Goal: Check status: Check status

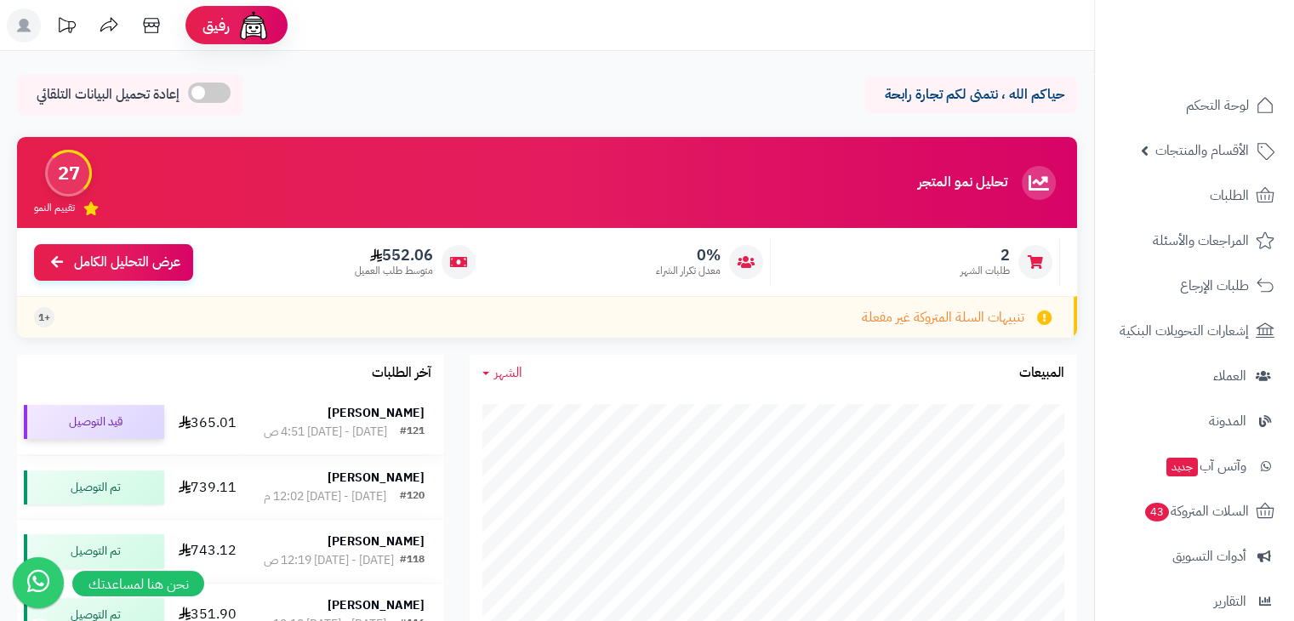
click at [88, 428] on div "قيد التوصيل" at bounding box center [94, 422] width 140 height 34
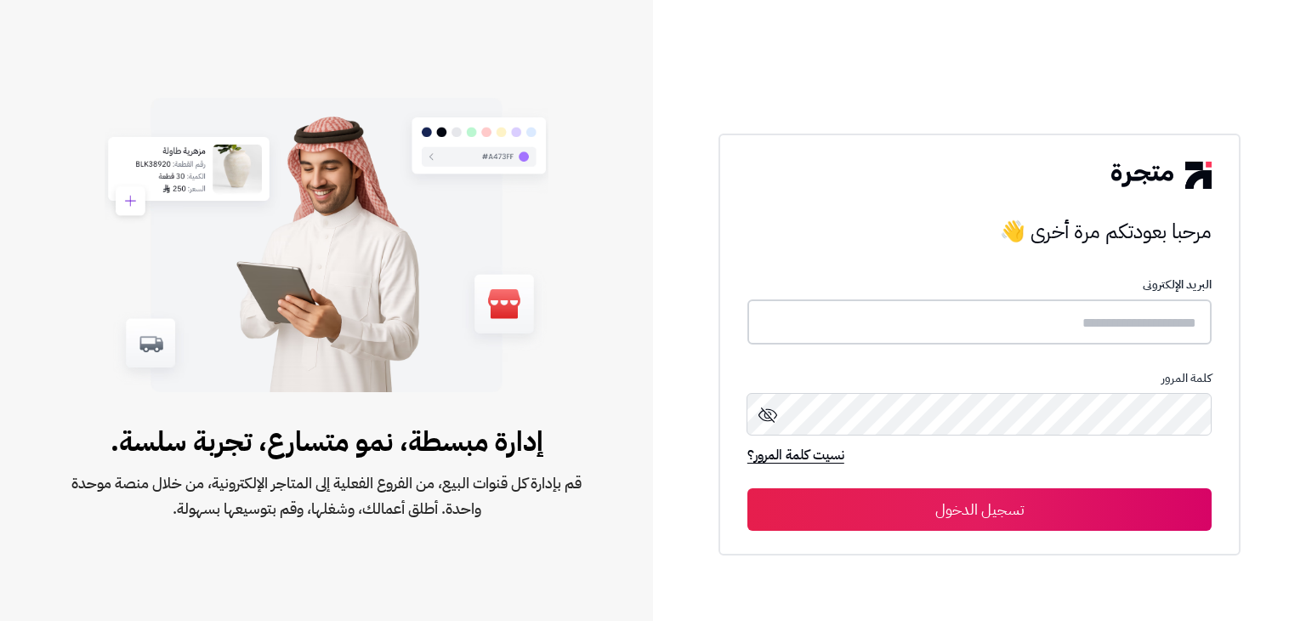
type input "******"
click at [915, 501] on button "تسجيل الدخول" at bounding box center [980, 508] width 464 height 43
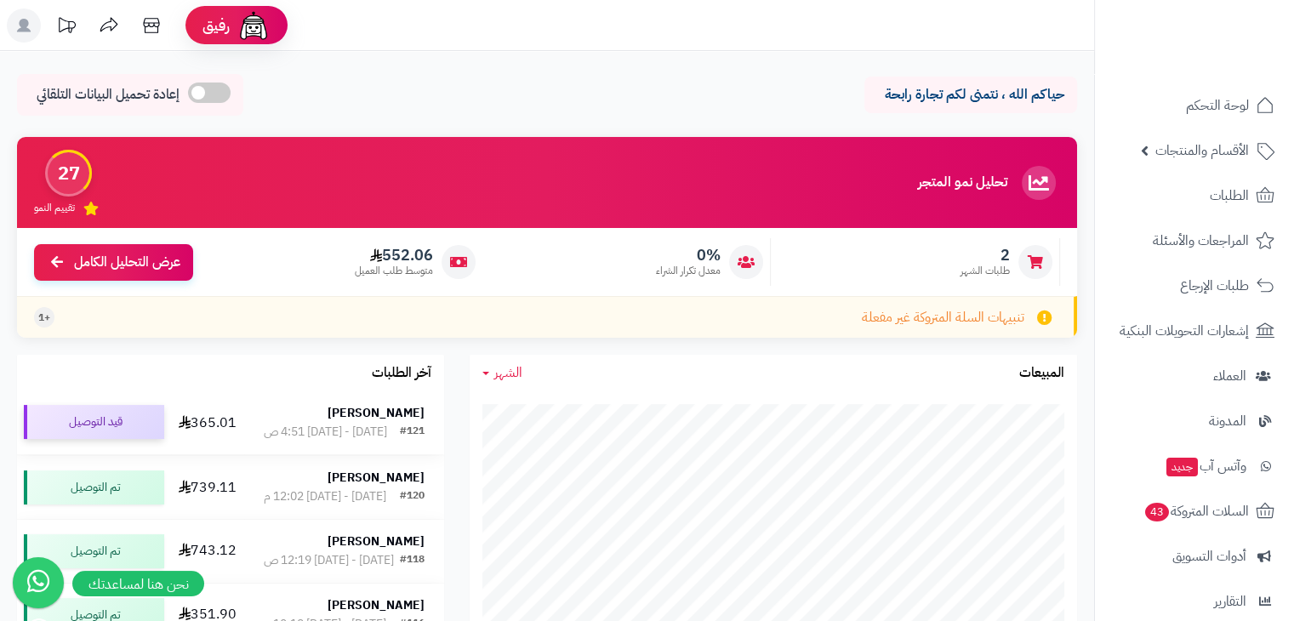
click at [77, 425] on div "قيد التوصيل" at bounding box center [94, 422] width 140 height 34
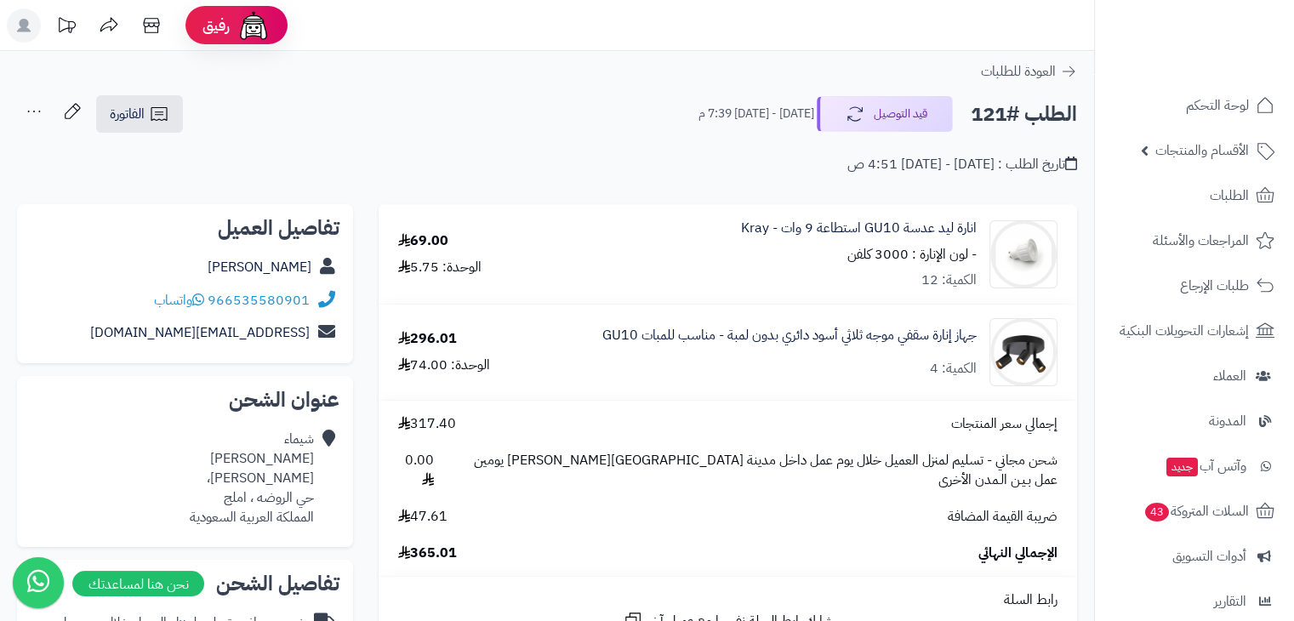
click at [628, 166] on div "تاريخ الطلب : الأربعاء - ١٣ أغسطس ٢٠٢٥ - 4:51 ص" at bounding box center [547, 154] width 1060 height 40
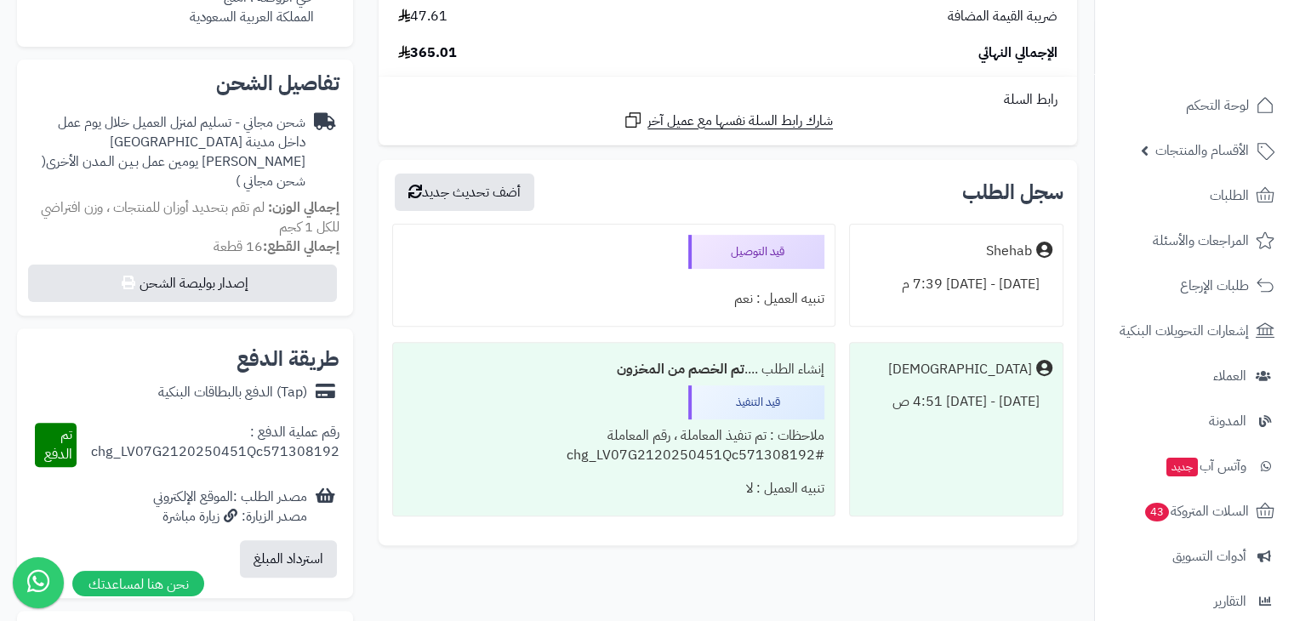
scroll to position [497, 0]
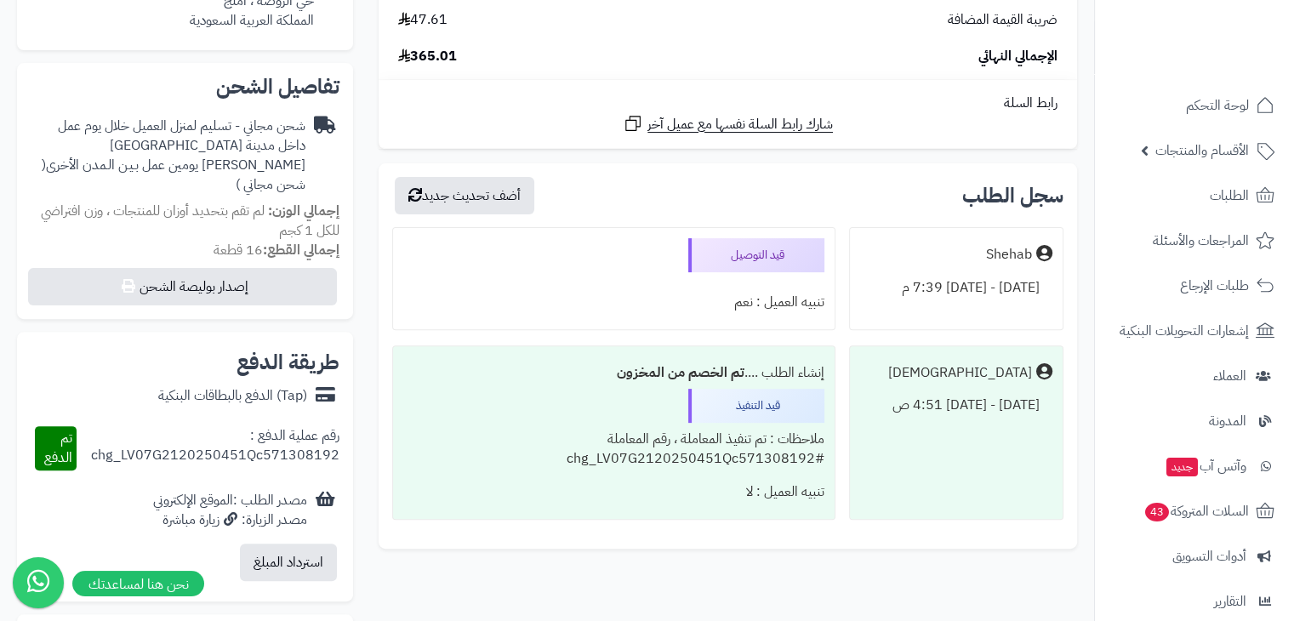
click at [768, 238] on div "قيد التوصيل" at bounding box center [756, 255] width 136 height 34
